Goal: Task Accomplishment & Management: Manage account settings

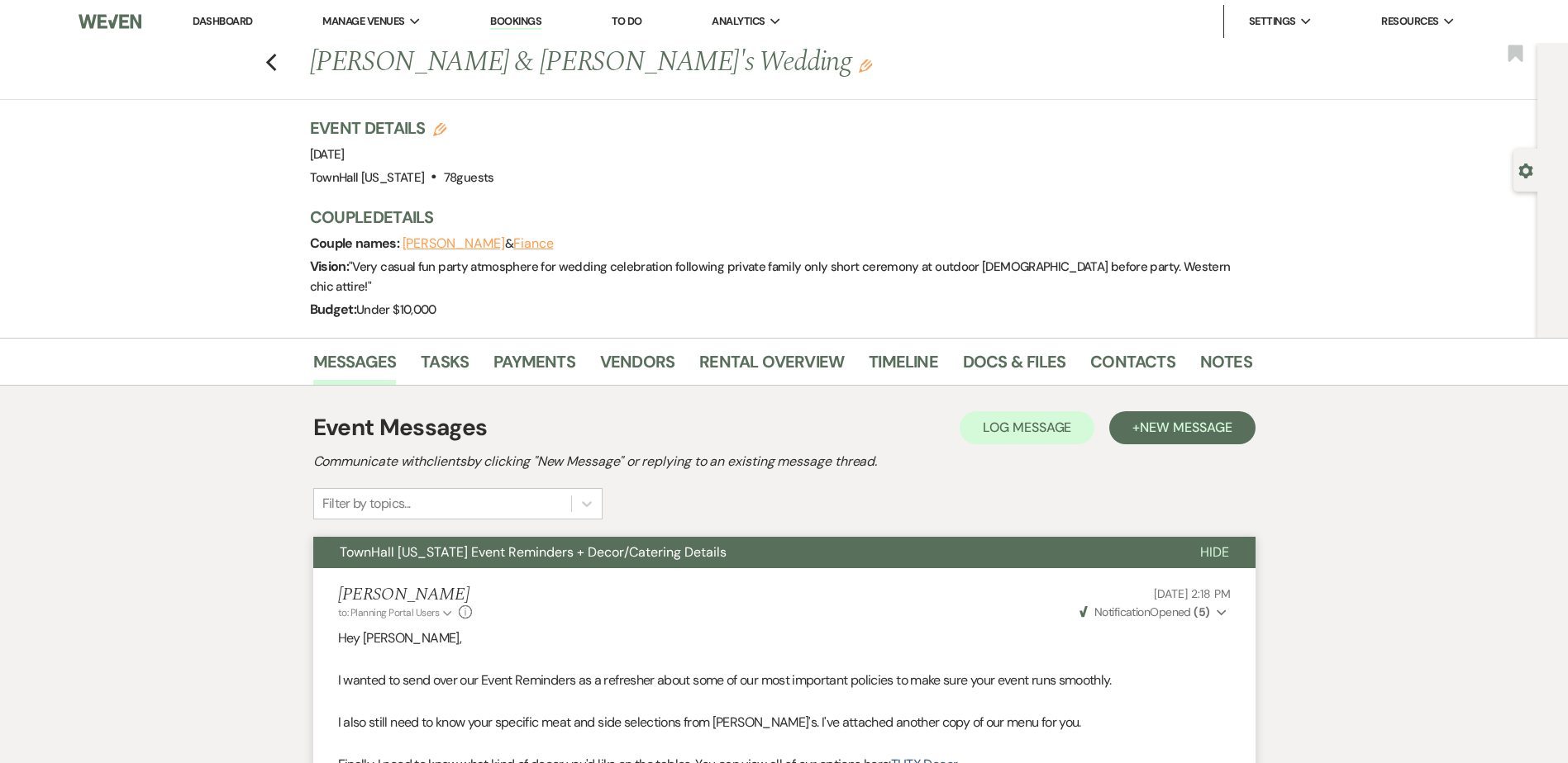
click at [244, 18] on link "Dashboard" at bounding box center [222, 21] width 60 height 14
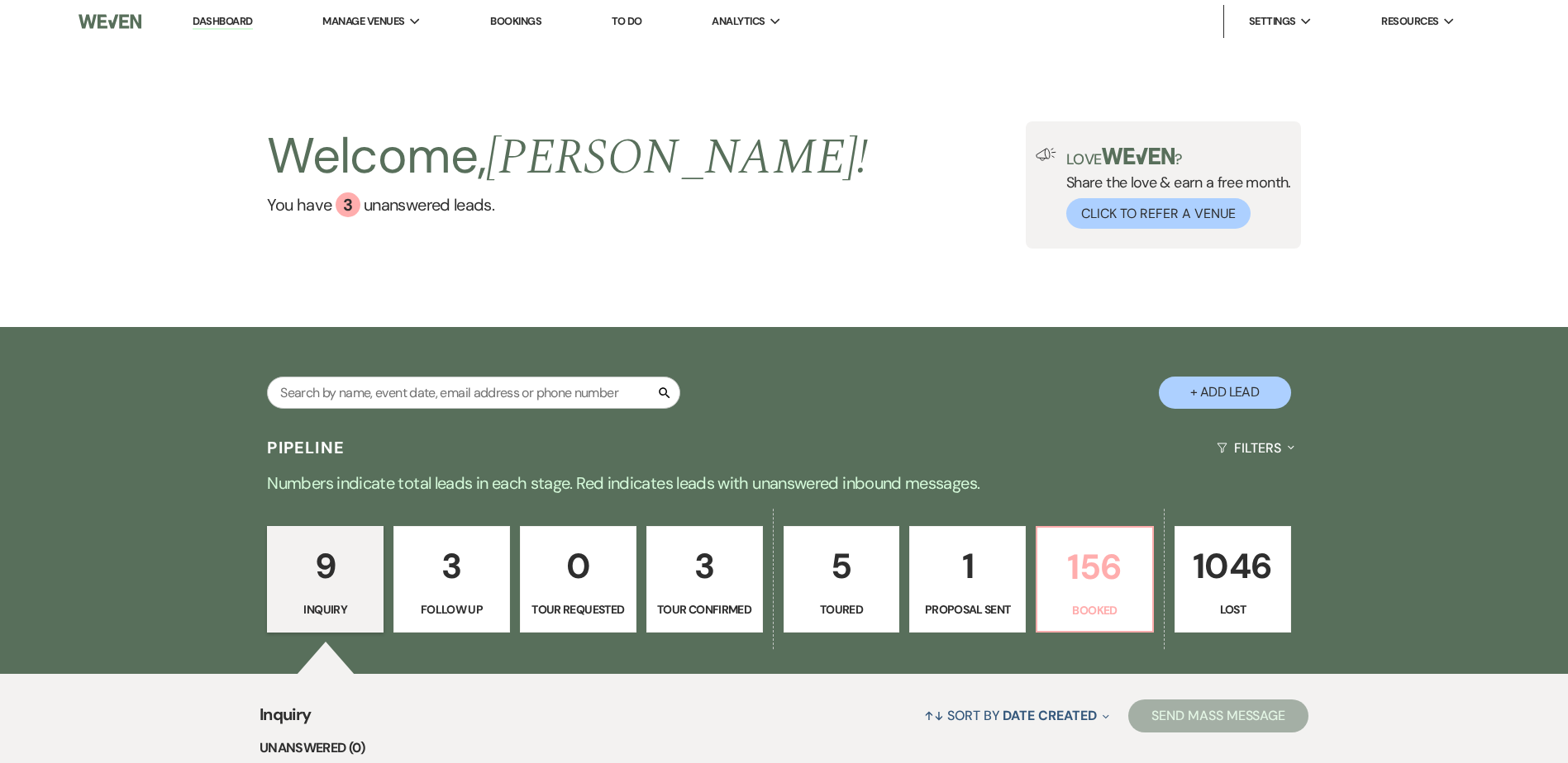
click at [1047, 535] on link "156 Booked" at bounding box center [1095, 580] width 118 height 107
select select "7"
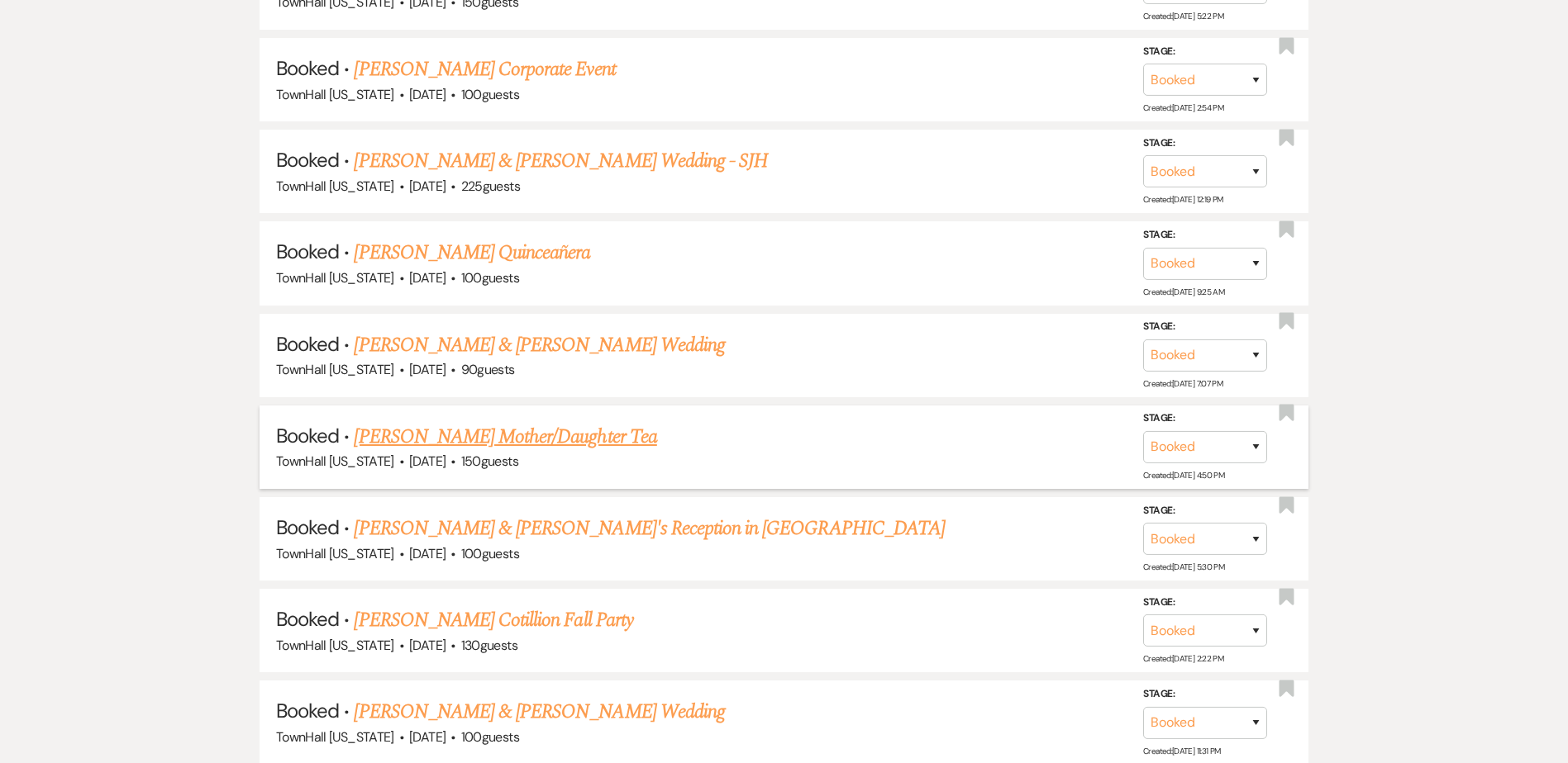
scroll to position [1322, 0]
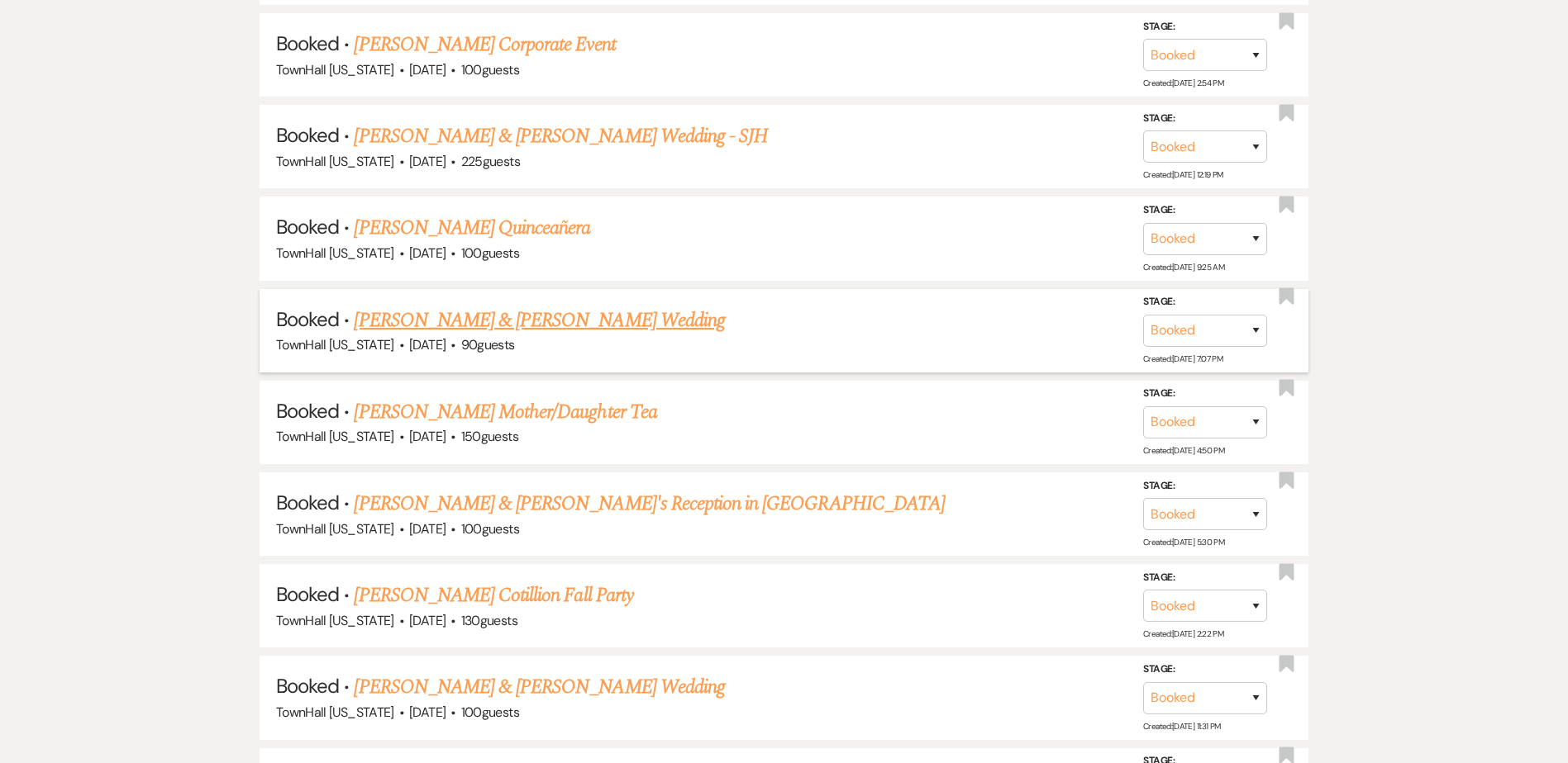
click at [550, 324] on link "[PERSON_NAME] & [PERSON_NAME] Wedding" at bounding box center [538, 319] width 371 height 29
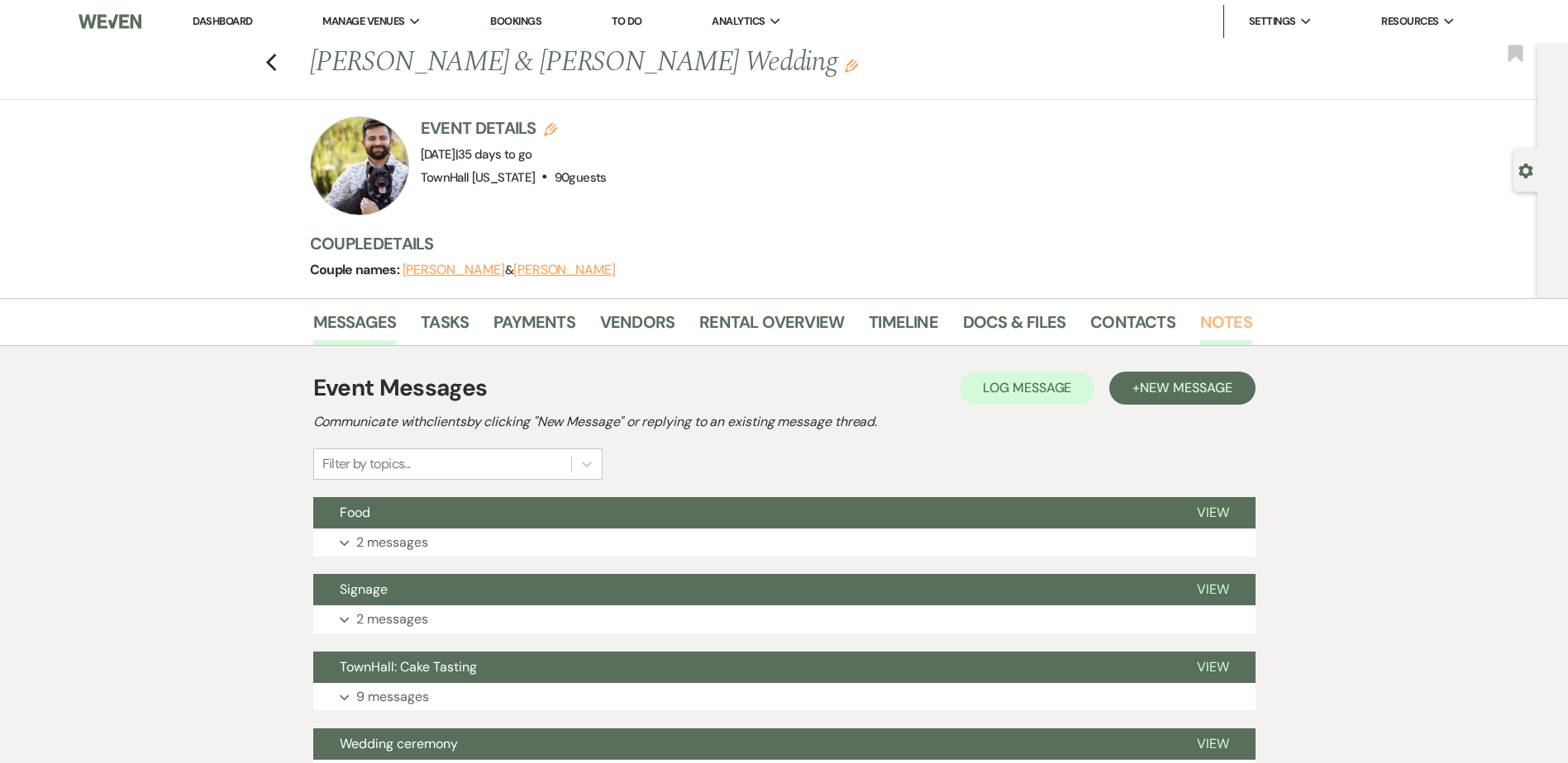
click at [1204, 316] on link "Notes" at bounding box center [1226, 327] width 52 height 37
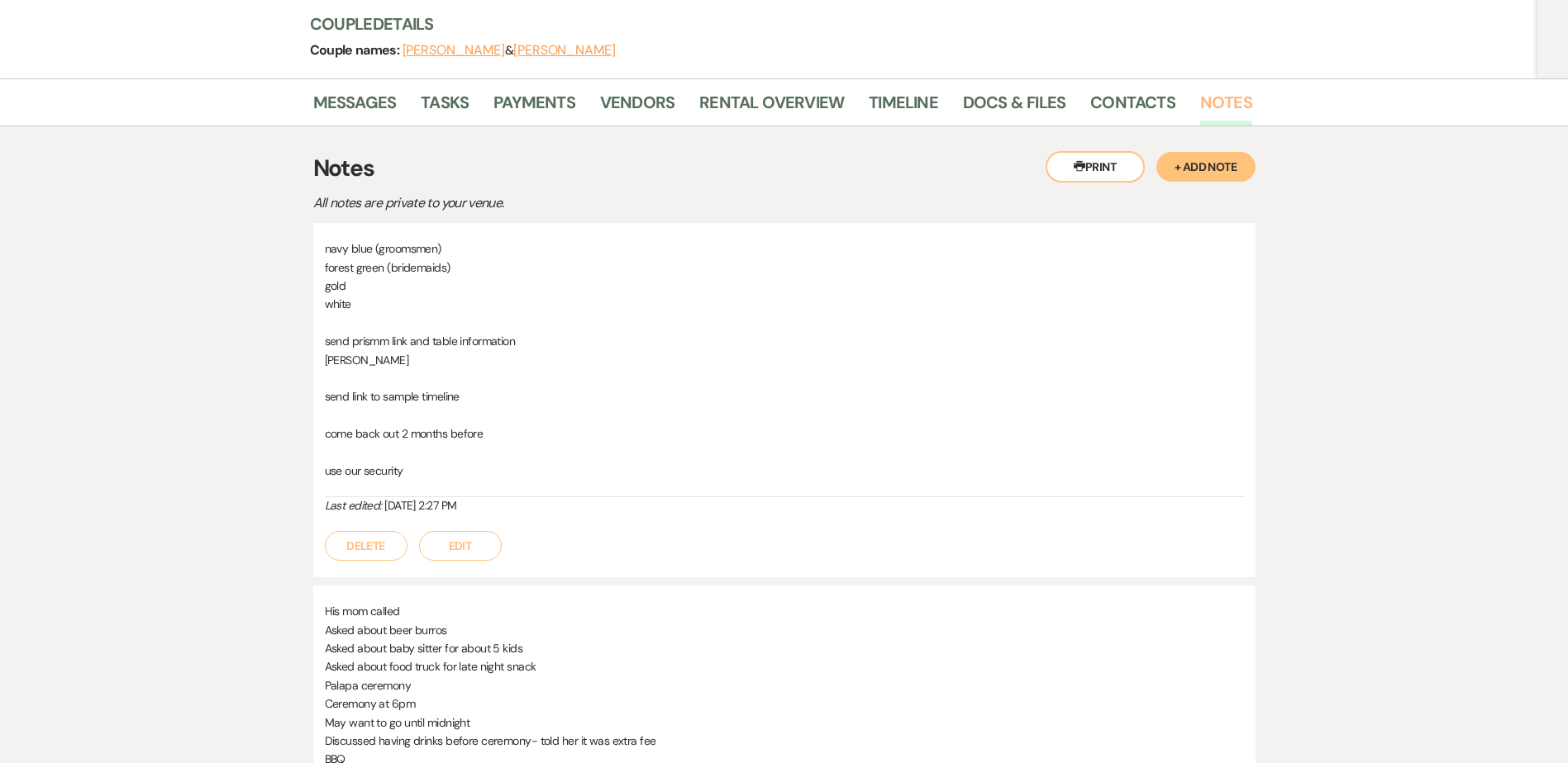
scroll to position [248, 0]
